Goal: Find specific page/section: Find specific page/section

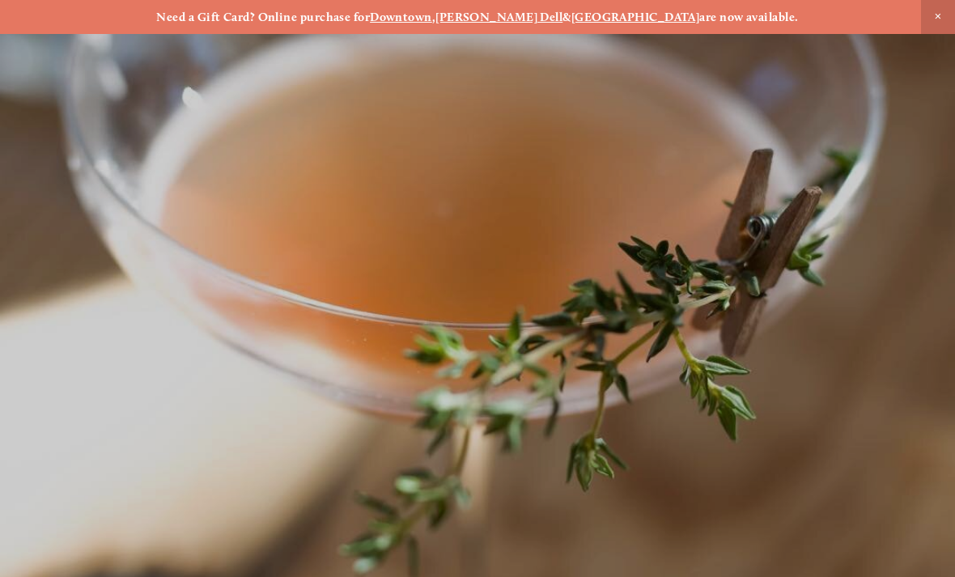
scroll to position [-14, 0]
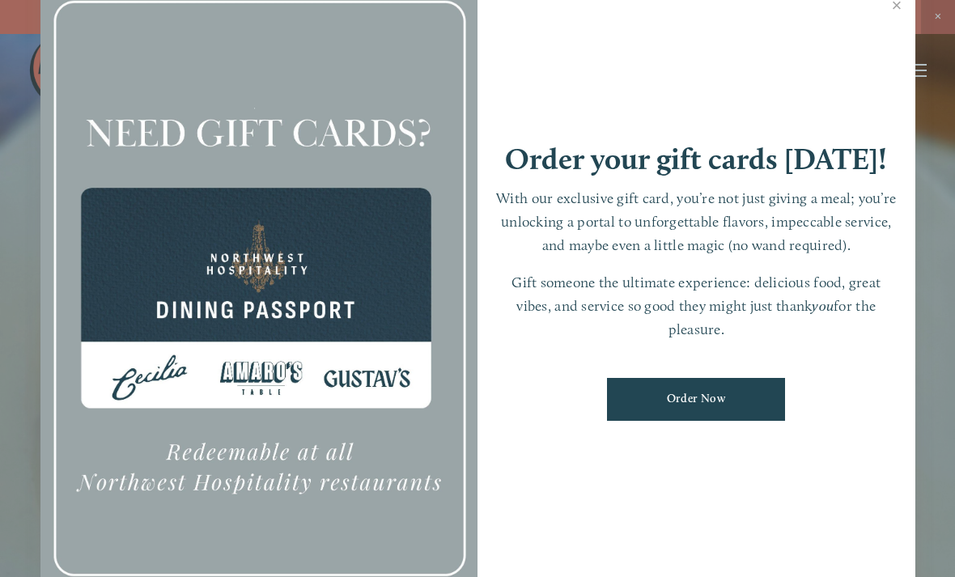
click at [905, 30] on link "Close" at bounding box center [897, 7] width 32 height 45
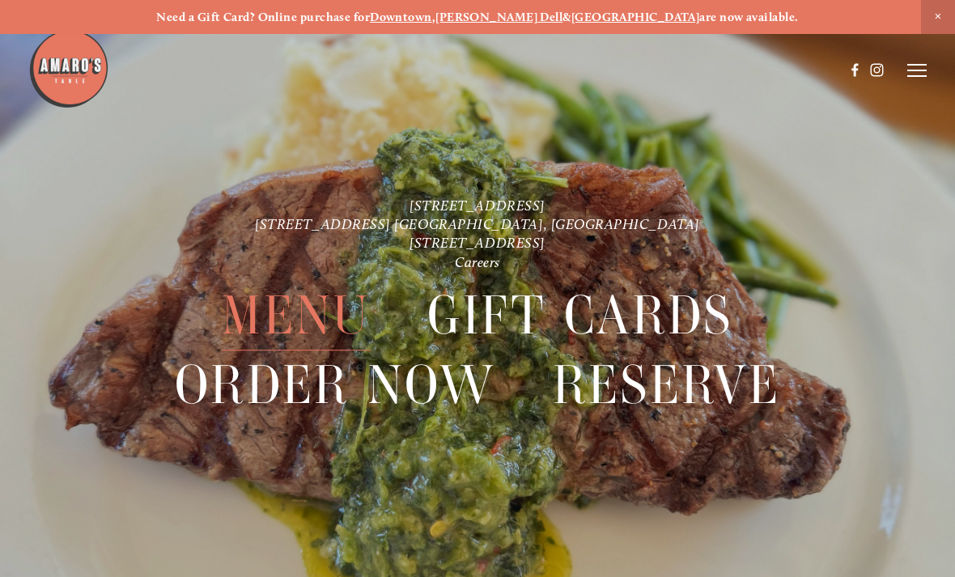
click at [285, 323] on span "Menu" at bounding box center [296, 316] width 148 height 70
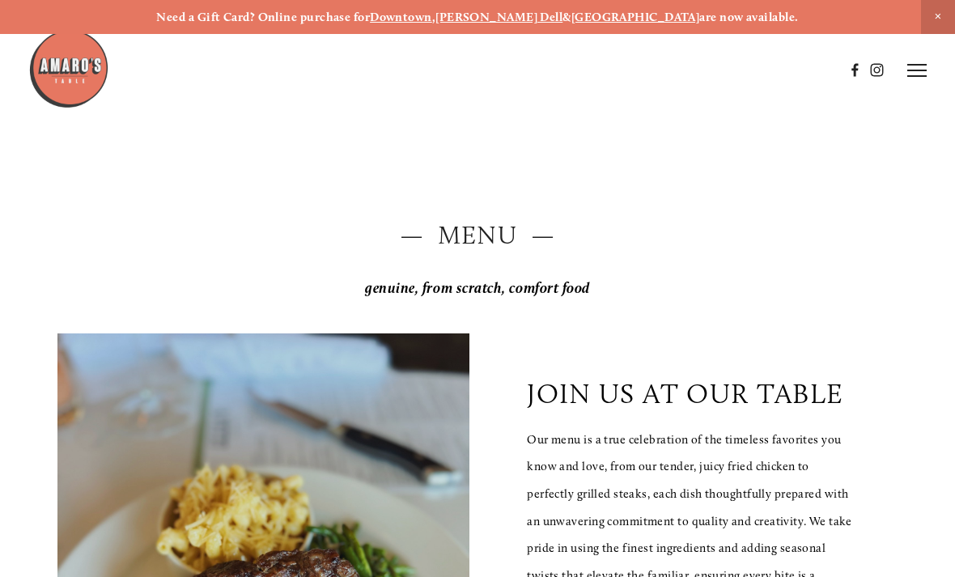
click at [910, 56] on header "Menu Order Now Visit Gallery 0" at bounding box center [476, 70] width 897 height 141
click at [909, 66] on icon at bounding box center [916, 70] width 19 height 15
click at [740, 72] on span "Visit" at bounding box center [740, 70] width 23 height 14
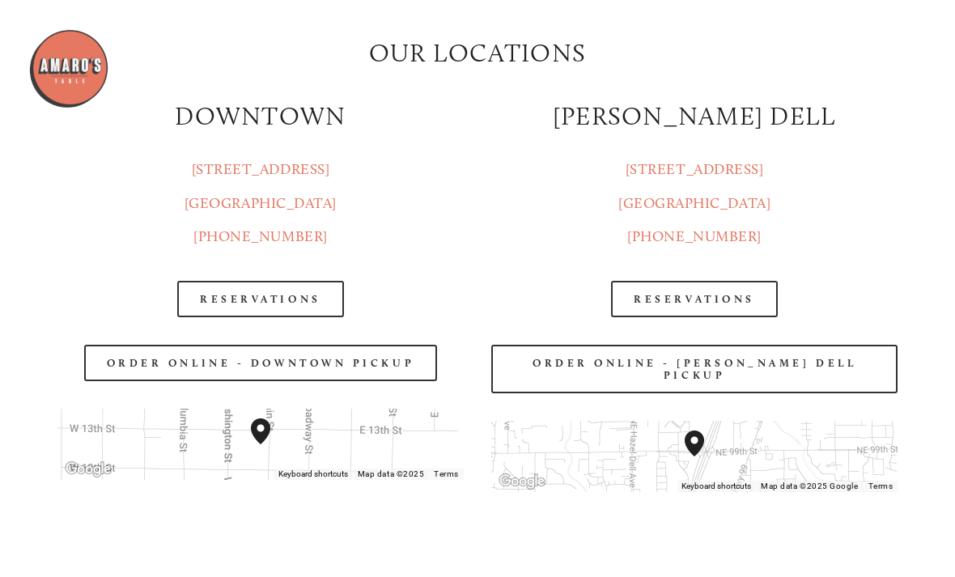
scroll to position [1686, 0]
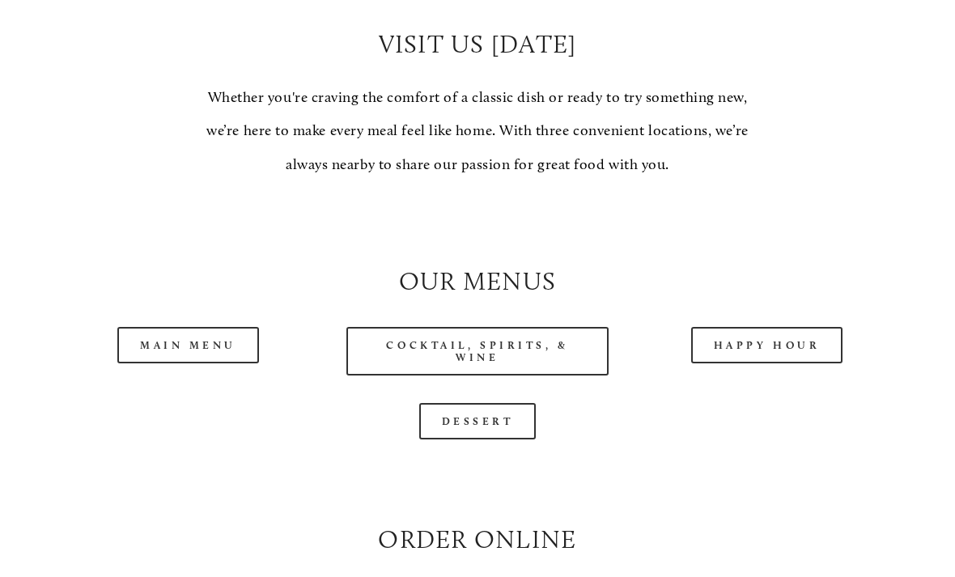
scroll to position [1248, 0]
click at [406, 360] on link "Cocktail, Spirits, & Wine" at bounding box center [476, 351] width 261 height 49
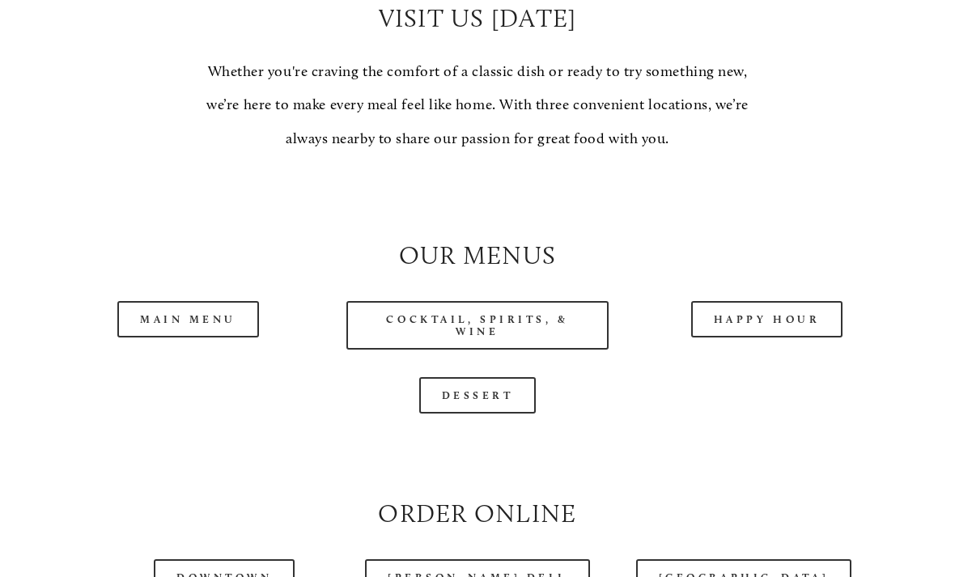
click at [763, 321] on link "Happy Hour" at bounding box center [767, 319] width 152 height 36
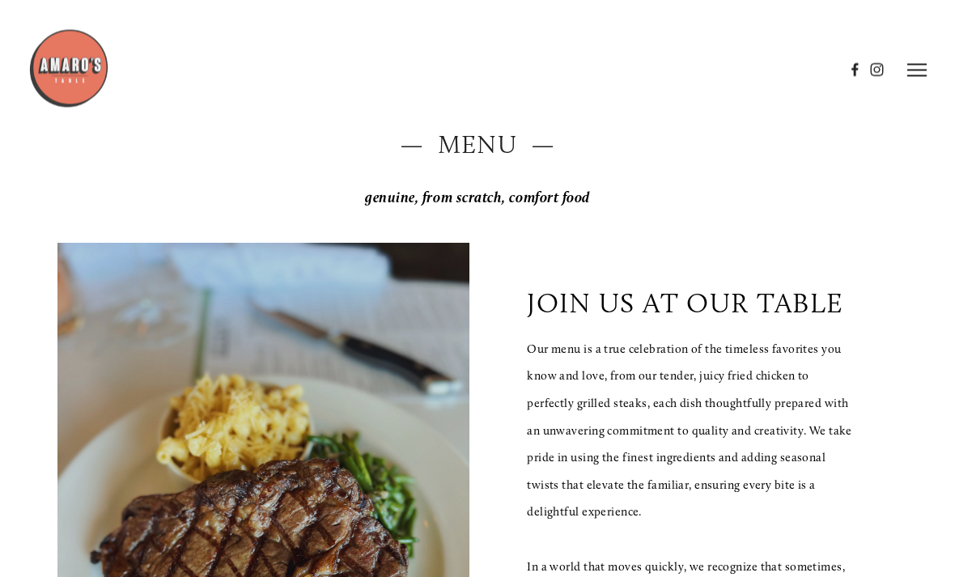
scroll to position [0, 0]
